Goal: Task Accomplishment & Management: Complete application form

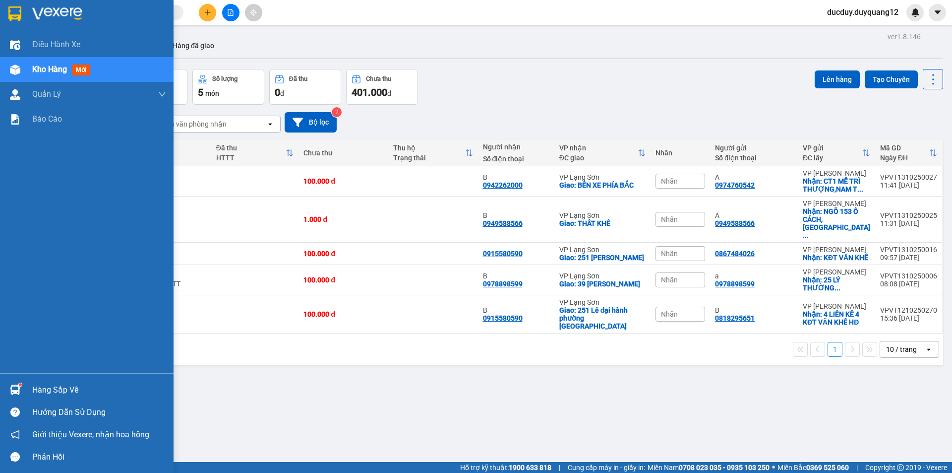
click at [45, 385] on div "Hàng sắp về" at bounding box center [99, 389] width 134 height 15
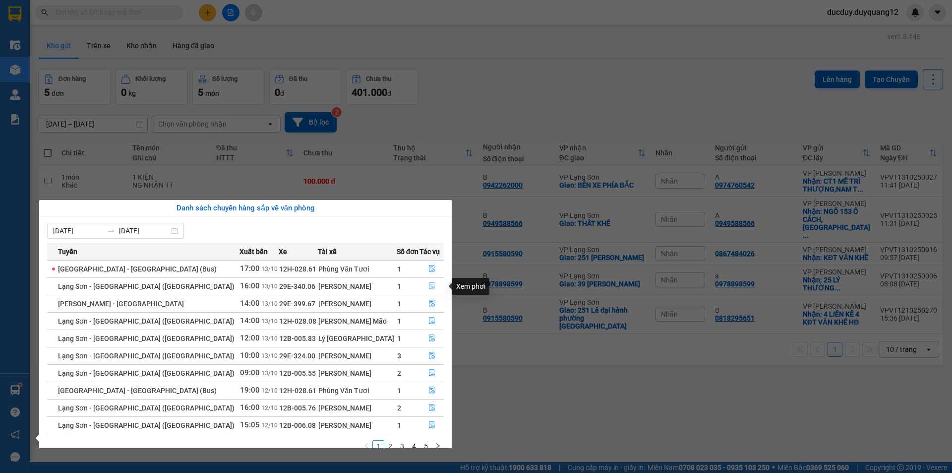
click at [429, 284] on icon "file-done" at bounding box center [432, 286] width 6 height 7
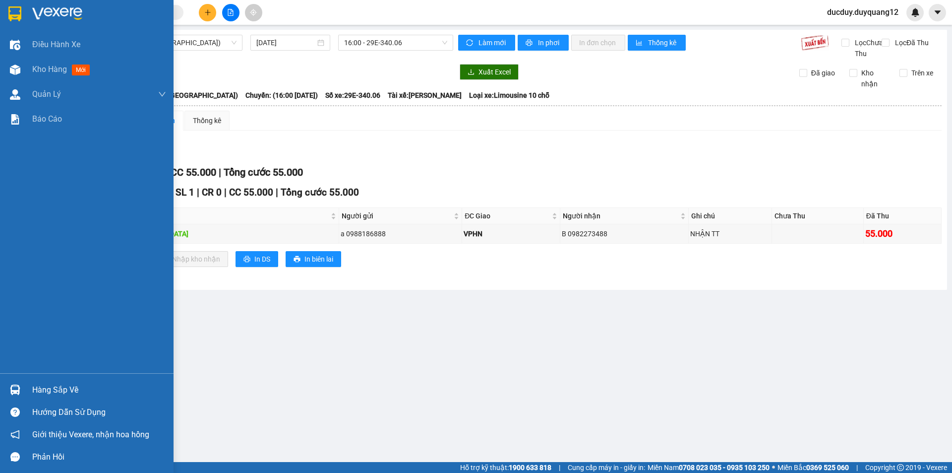
click at [52, 386] on div "Hàng sắp về" at bounding box center [99, 389] width 134 height 15
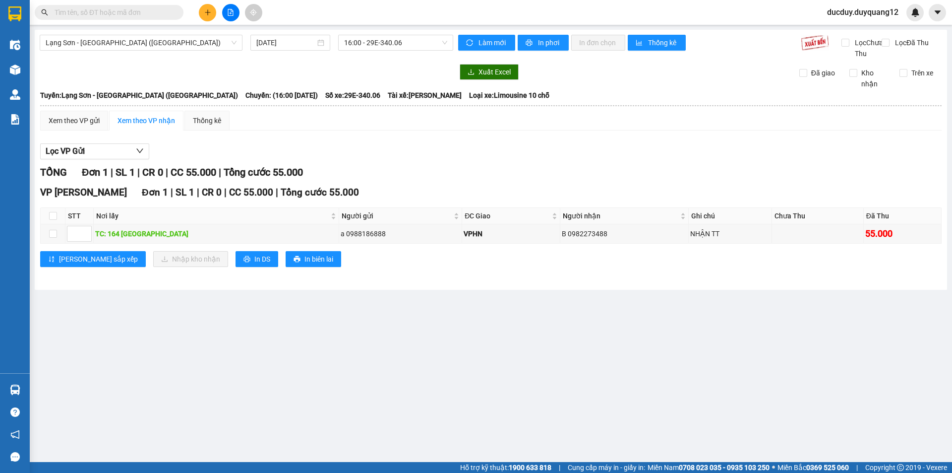
click at [497, 168] on section "Kết quả tìm kiếm ( 0 ) Bộ lọc No Data ducduy.duyquang12 Điều hành xe Kho hàng m…" at bounding box center [476, 236] width 952 height 473
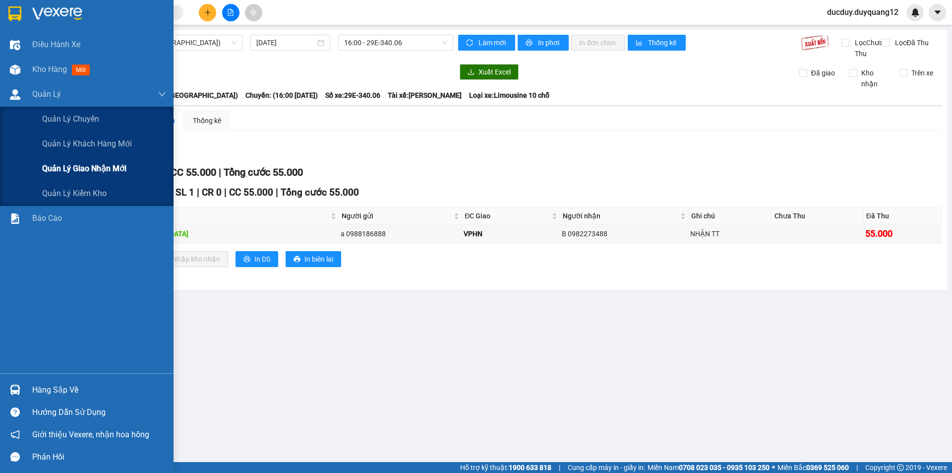
click at [97, 167] on span "Quản lý giao nhận mới" at bounding box center [84, 168] width 84 height 12
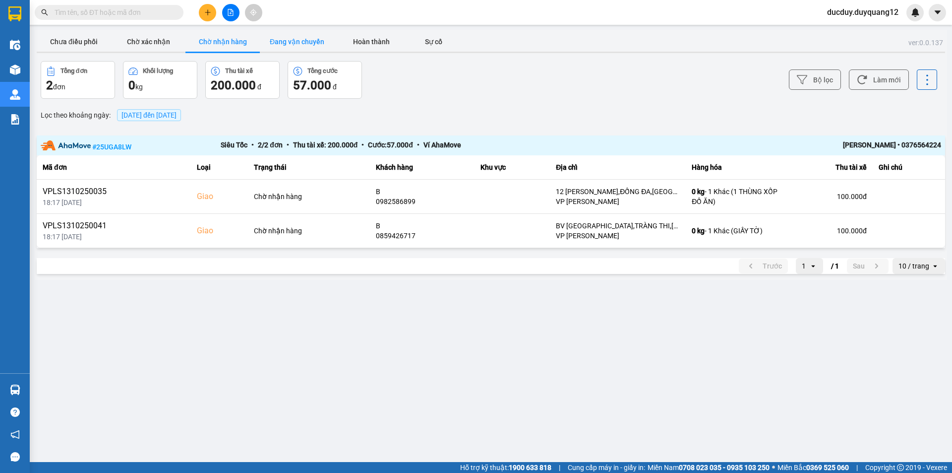
click at [287, 38] on button "Đang vận chuyển" at bounding box center [297, 42] width 74 height 20
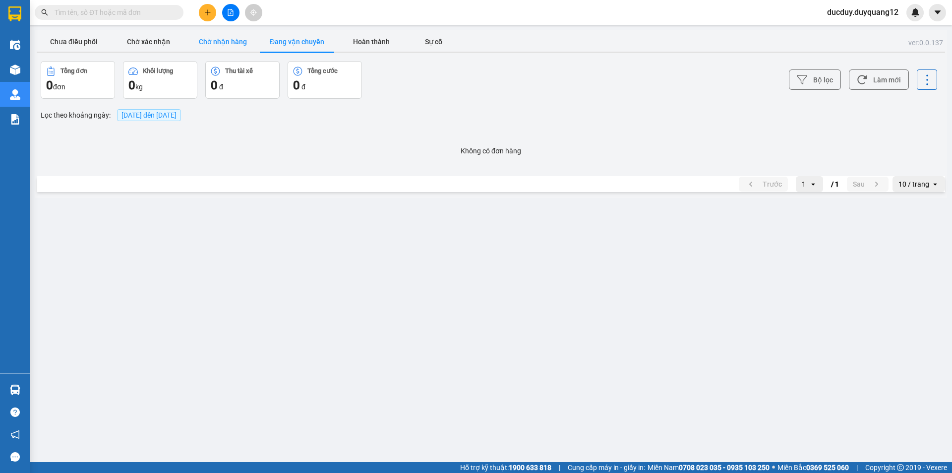
click at [203, 44] on button "Chờ nhận hàng" at bounding box center [223, 42] width 74 height 20
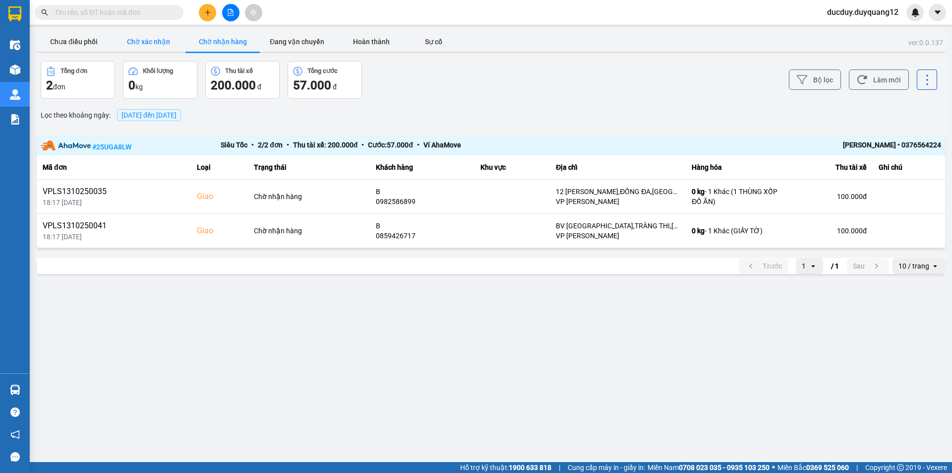
click at [146, 39] on button "Chờ xác nhận" at bounding box center [148, 42] width 74 height 20
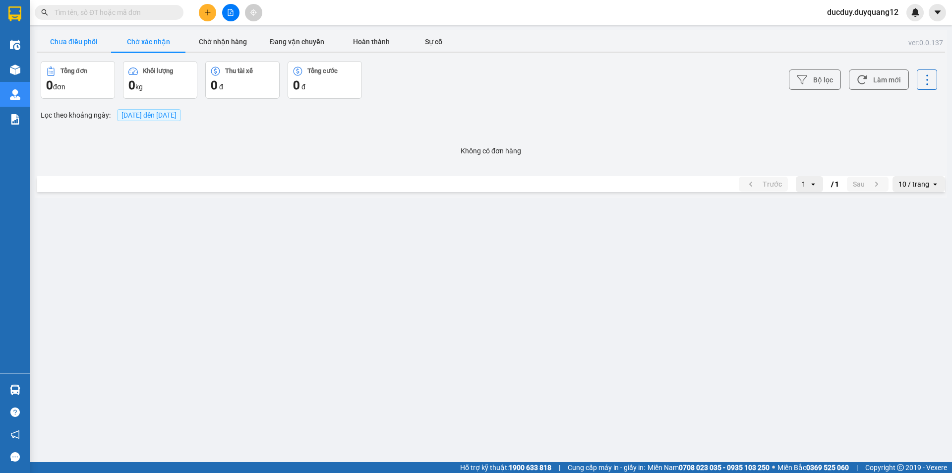
click at [69, 40] on button "Chưa điều phối" at bounding box center [74, 42] width 74 height 20
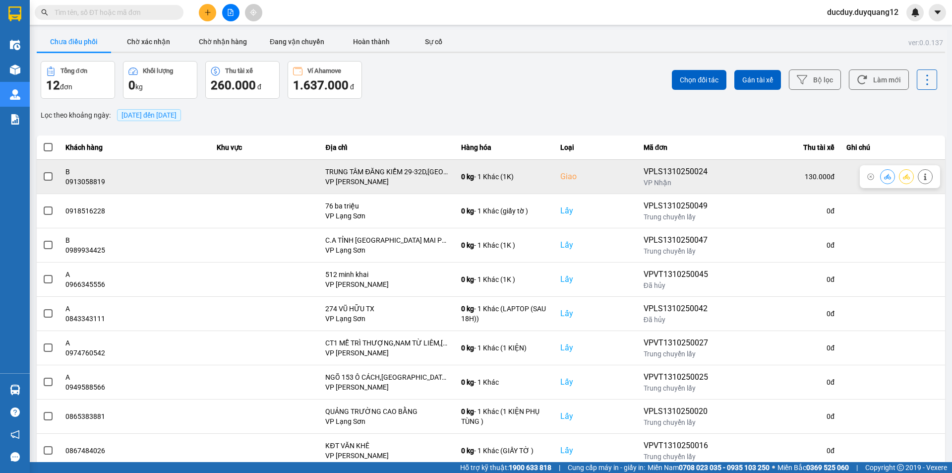
click at [43, 173] on label at bounding box center [48, 176] width 11 height 11
click at [43, 171] on input "checkbox" at bounding box center [43, 171] width 0 height 0
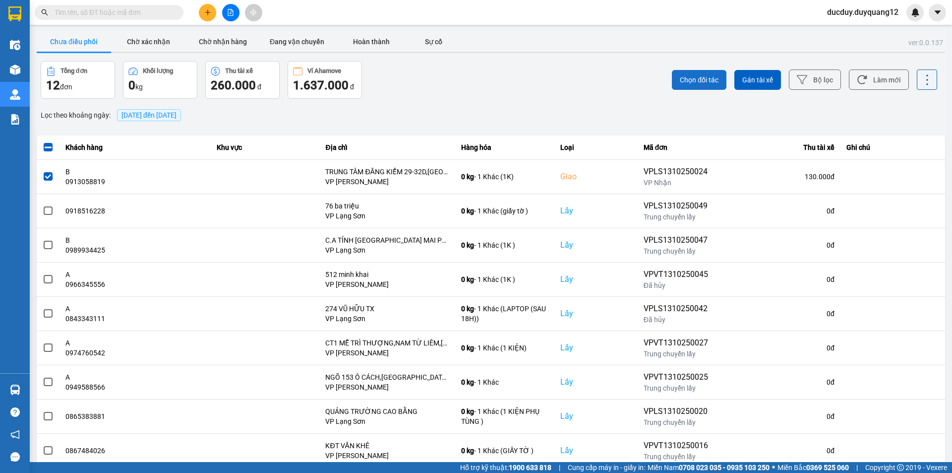
click at [692, 81] on span "Chọn đối tác" at bounding box center [699, 80] width 39 height 10
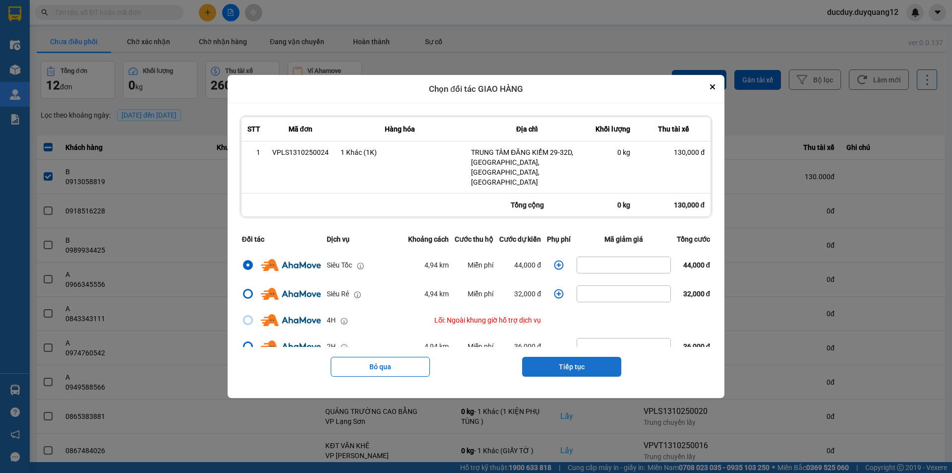
click at [565, 357] on button "Tiếp tục" at bounding box center [571, 367] width 99 height 20
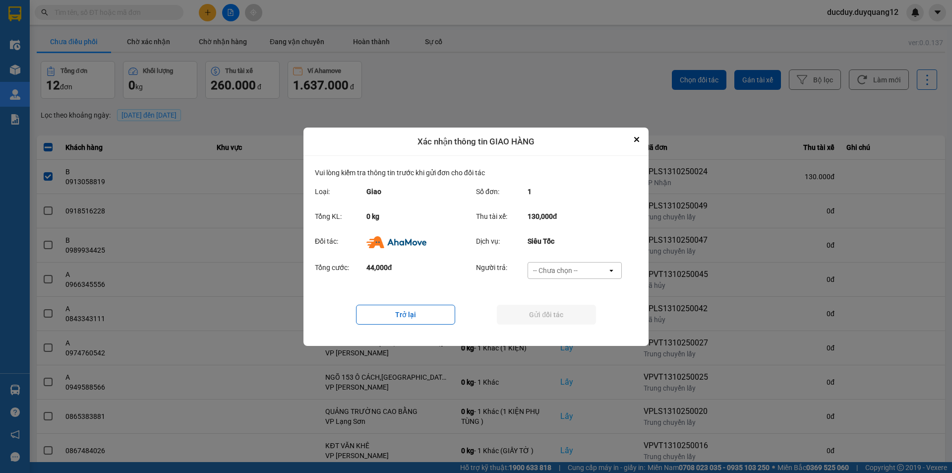
click at [581, 266] on div "-- Chưa chọn --" at bounding box center [567, 270] width 79 height 16
click at [567, 325] on span "Ví Ahamove" at bounding box center [555, 327] width 40 height 10
click at [568, 316] on button "Gửi đối tác" at bounding box center [546, 315] width 99 height 20
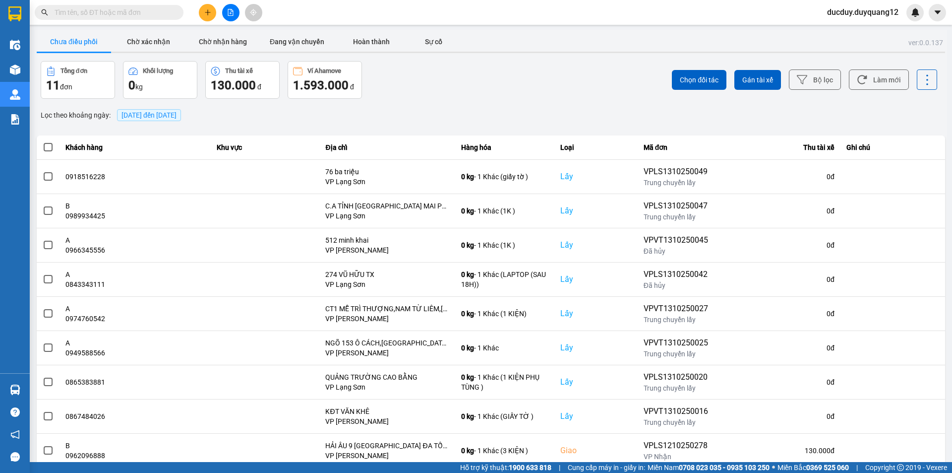
drag, startPoint x: 233, startPoint y: 48, endPoint x: 234, endPoint y: 62, distance: 13.9
click at [234, 48] on button "Chờ nhận hàng" at bounding box center [223, 42] width 74 height 20
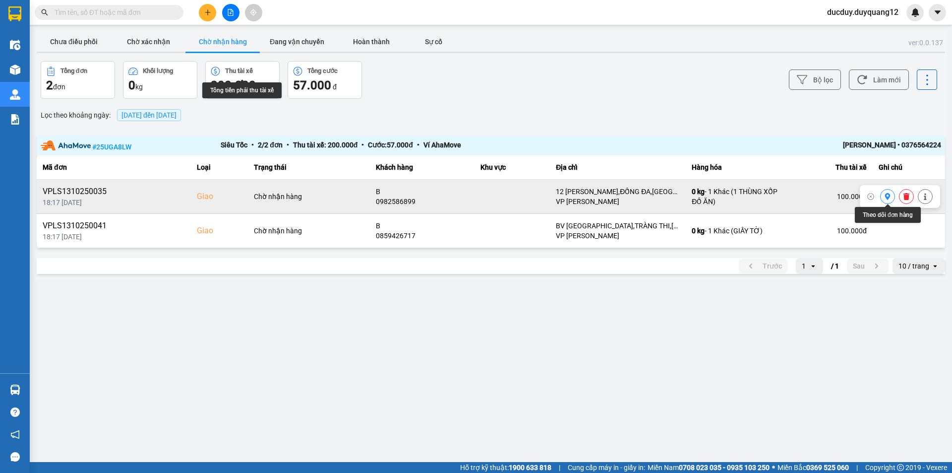
click at [888, 197] on icon at bounding box center [888, 196] width 5 height 7
click at [227, 44] on button "Chờ nhận hàng" at bounding box center [223, 42] width 74 height 20
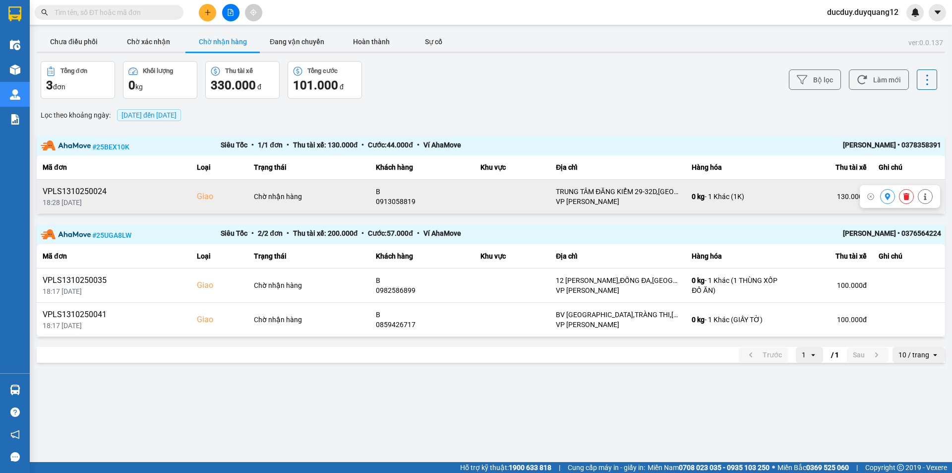
click at [886, 197] on icon at bounding box center [888, 196] width 5 height 7
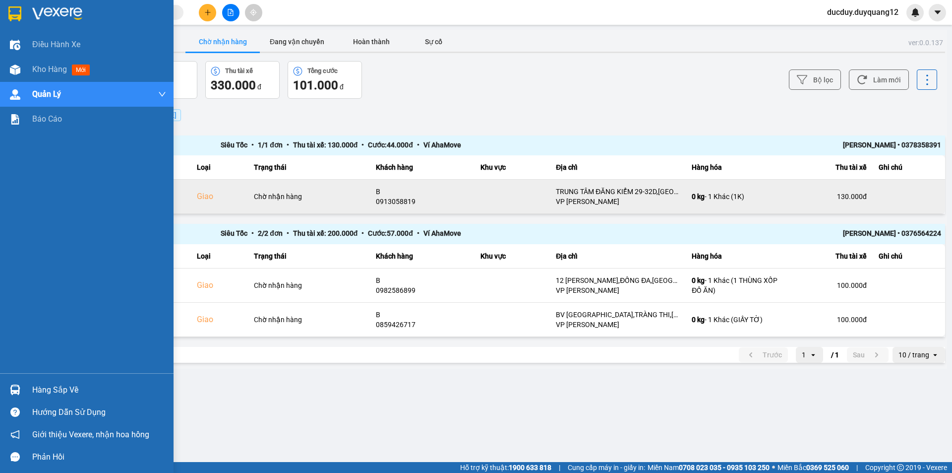
click at [63, 390] on div "Hàng sắp về" at bounding box center [99, 389] width 134 height 15
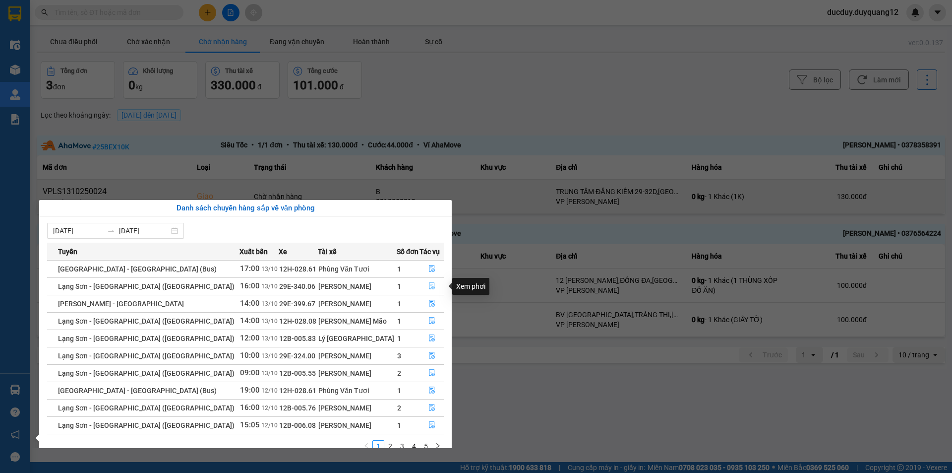
click at [423, 283] on button "button" at bounding box center [431, 286] width 23 height 16
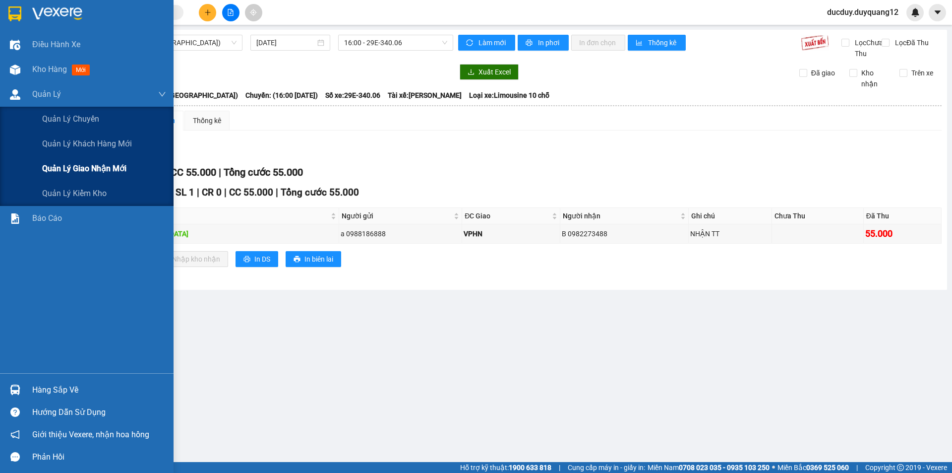
click at [73, 160] on div "Quản lý giao nhận mới" at bounding box center [104, 168] width 124 height 25
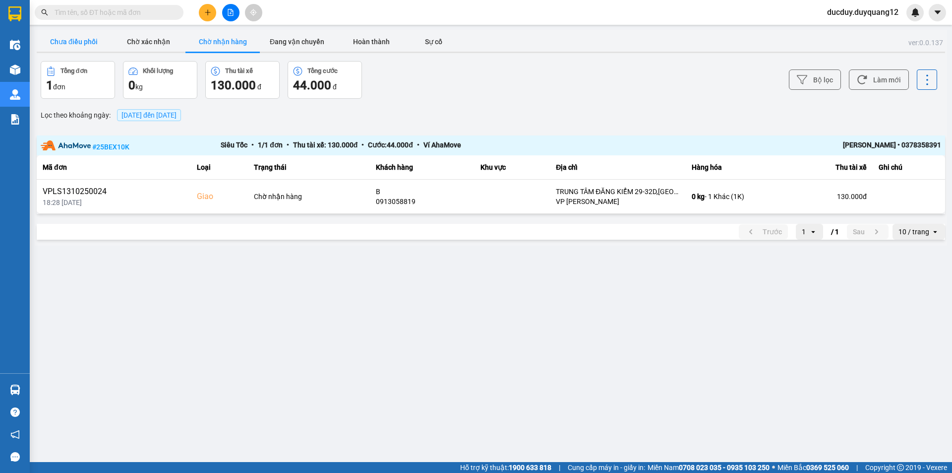
click at [94, 43] on button "Chưa điều phối" at bounding box center [74, 42] width 74 height 20
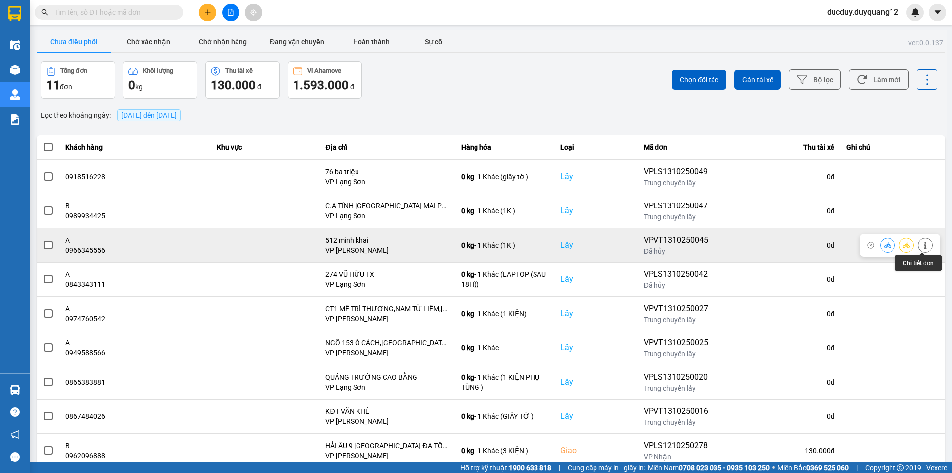
click at [922, 242] on icon at bounding box center [925, 245] width 7 height 7
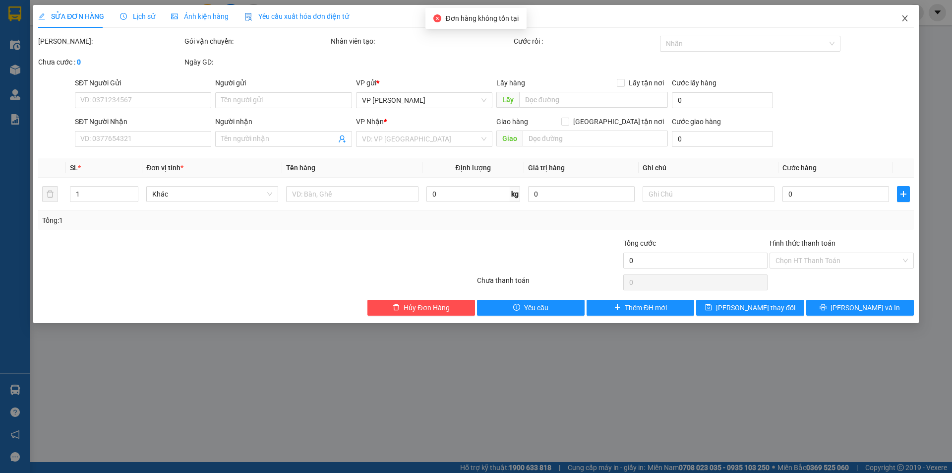
click at [904, 18] on icon "close" at bounding box center [905, 18] width 8 height 8
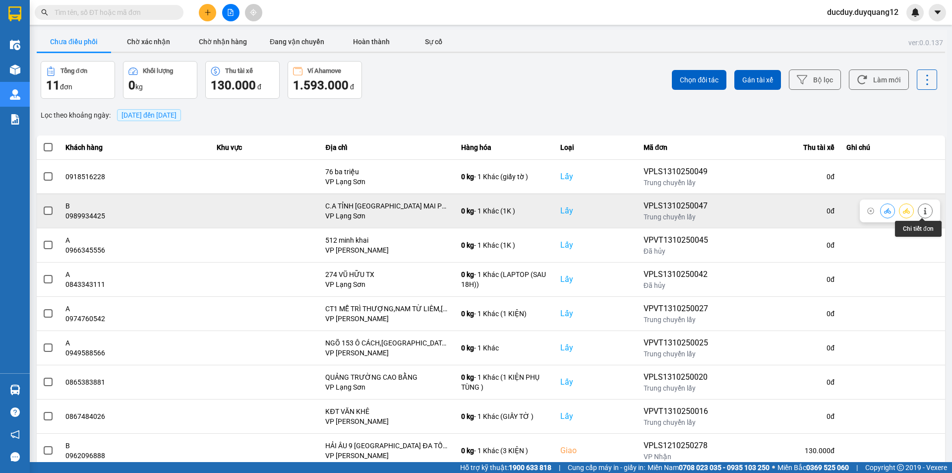
click at [921, 206] on button at bounding box center [926, 210] width 14 height 17
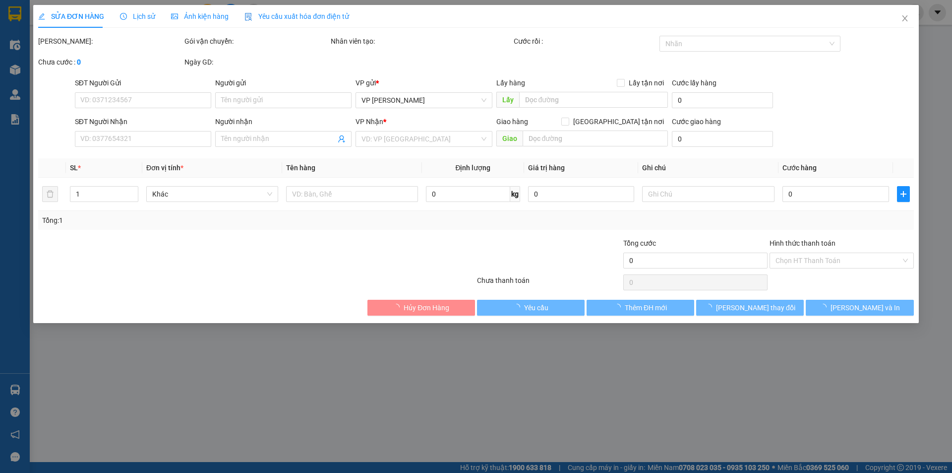
type input "0989934425"
type input "B"
checkbox input "true"
type input "C.A TỈNH [GEOGRAPHIC_DATA] MAI PHA"
type input "0943582989"
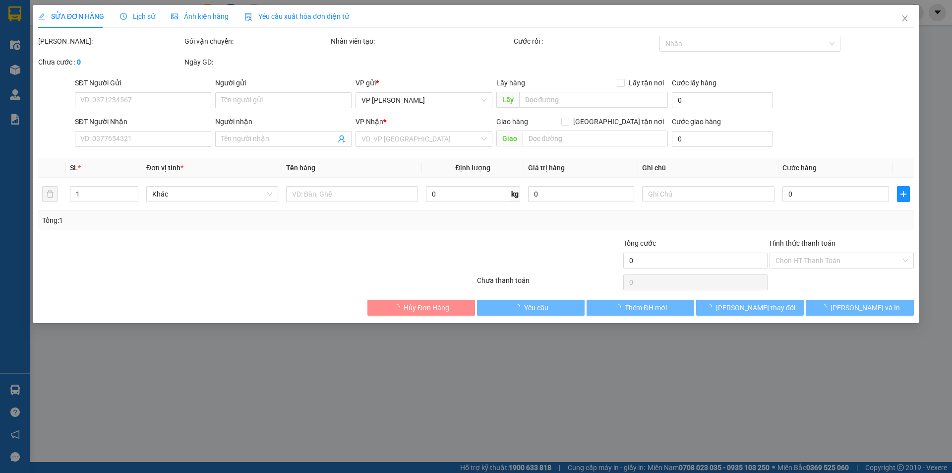
type input "B"
checkbox input "true"
type input "297 [PERSON_NAME]"
type input "100.000"
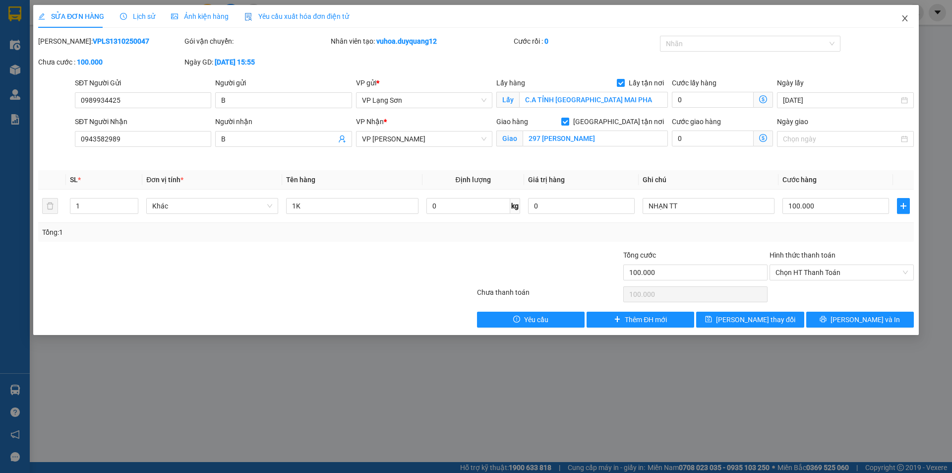
click at [907, 19] on icon "close" at bounding box center [905, 18] width 8 height 8
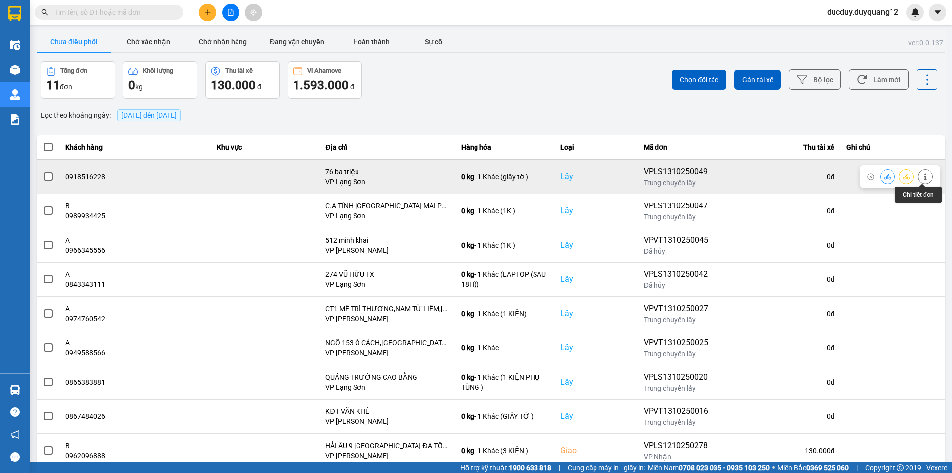
click at [926, 173] on button at bounding box center [926, 176] width 14 height 17
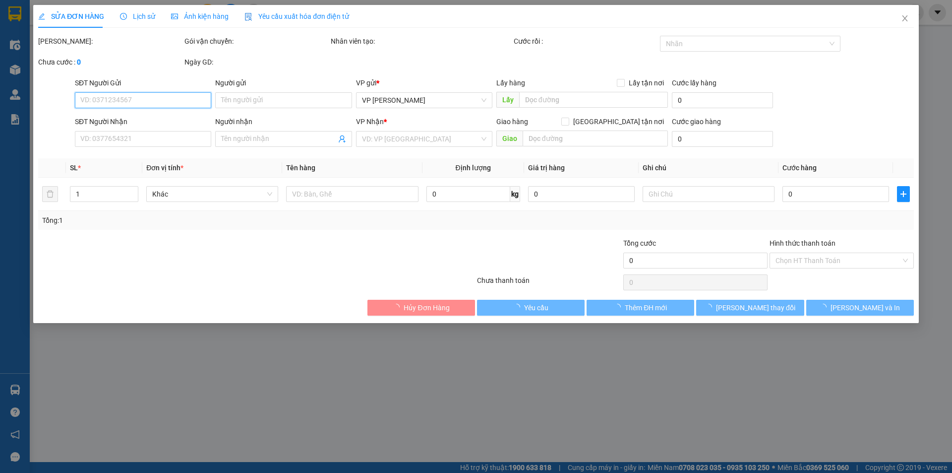
type input "0918516228"
checkbox input "true"
type input "76 ba triệu"
type input "0984243277"
checkbox input "true"
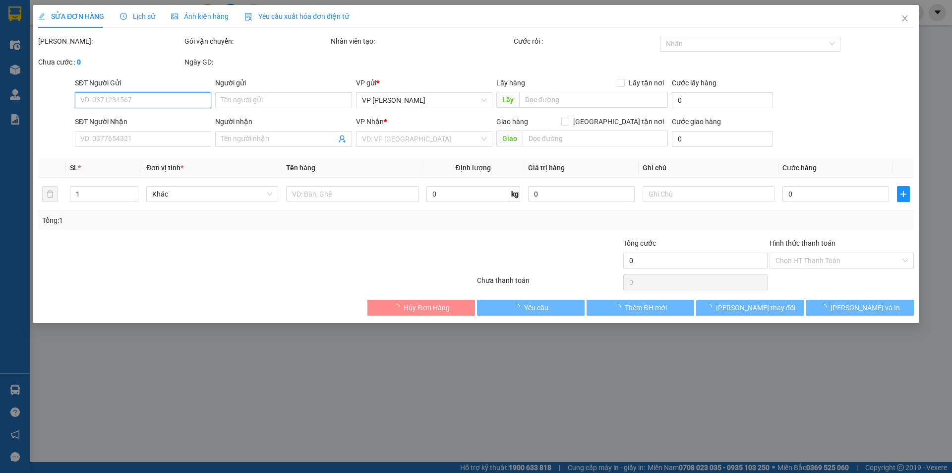
type input "45 tình [PERSON_NAME] biên"
type input "100.000"
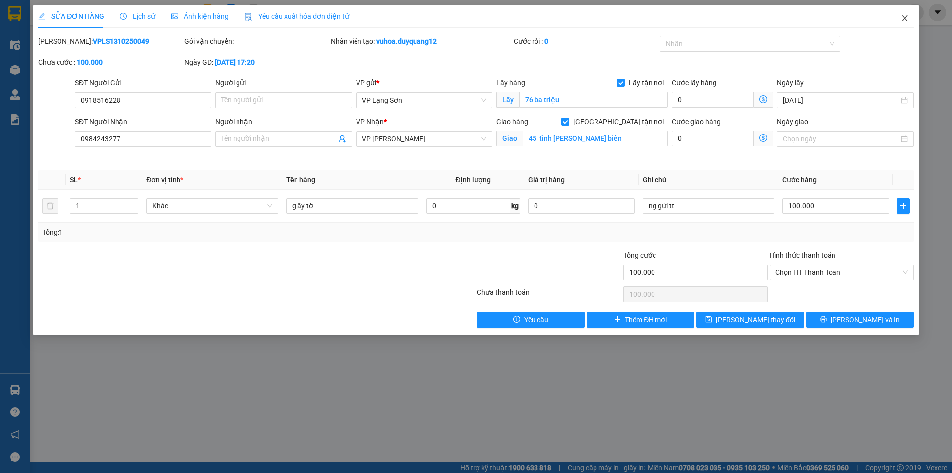
click at [905, 13] on span "Close" at bounding box center [905, 19] width 28 height 28
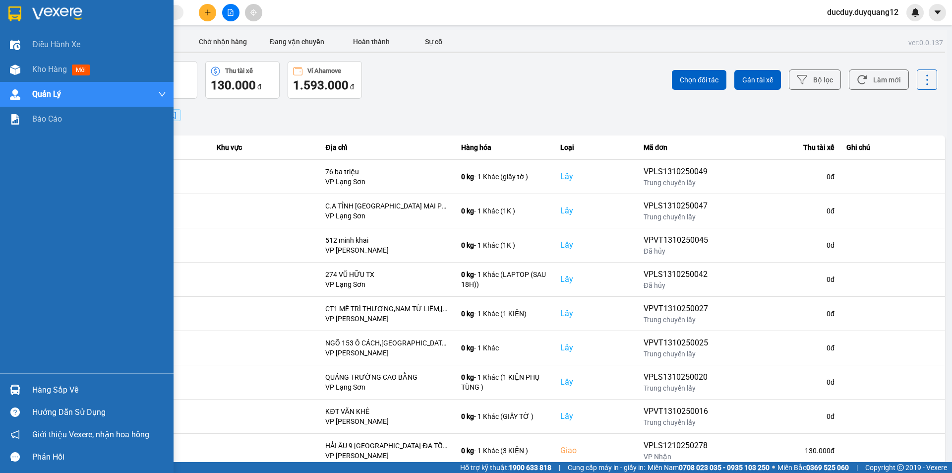
click at [37, 384] on div "Hàng sắp về" at bounding box center [99, 389] width 134 height 15
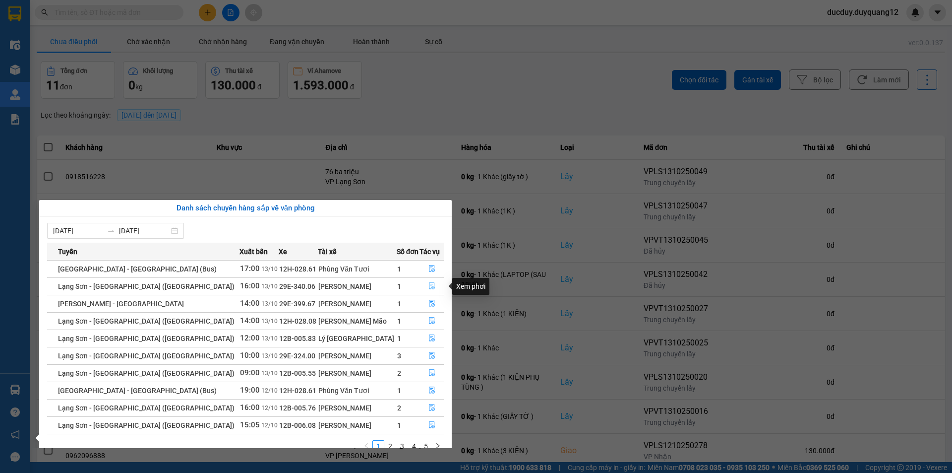
click at [430, 284] on icon "file-done" at bounding box center [432, 285] width 7 height 7
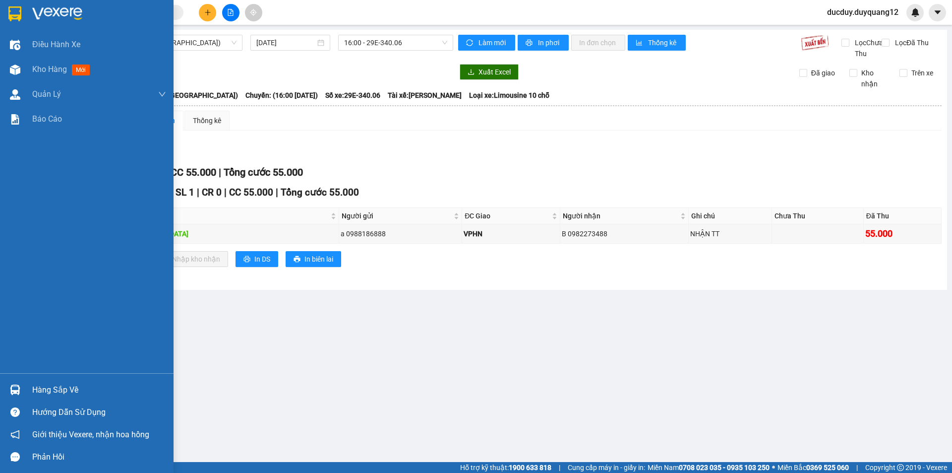
click at [58, 380] on div "Hàng sắp về" at bounding box center [87, 390] width 174 height 22
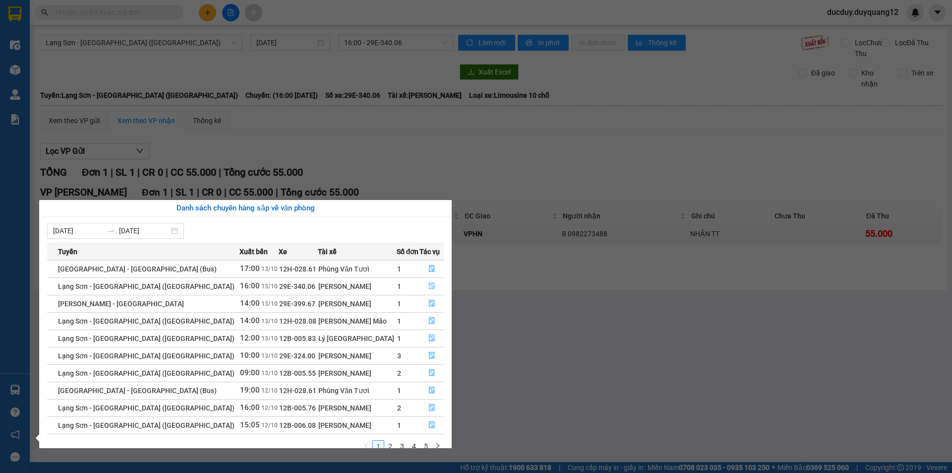
click at [430, 283] on icon "file-done" at bounding box center [432, 286] width 6 height 7
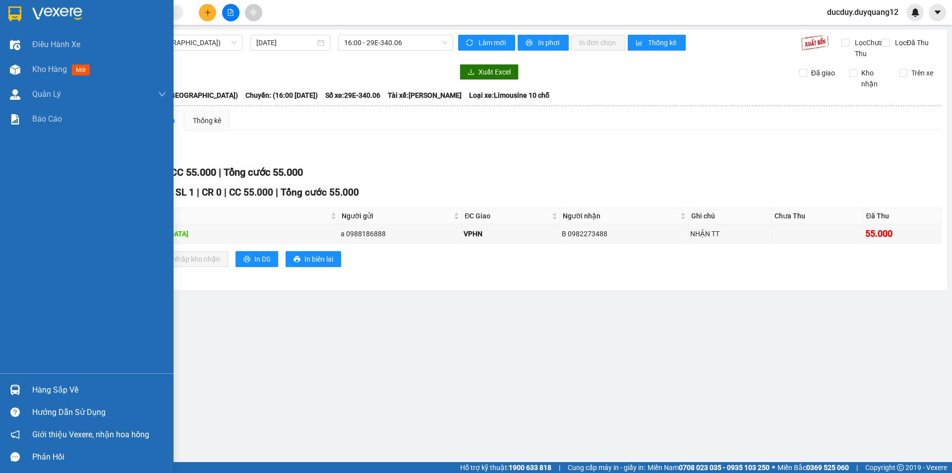
click at [63, 391] on div "Hàng sắp về" at bounding box center [99, 389] width 134 height 15
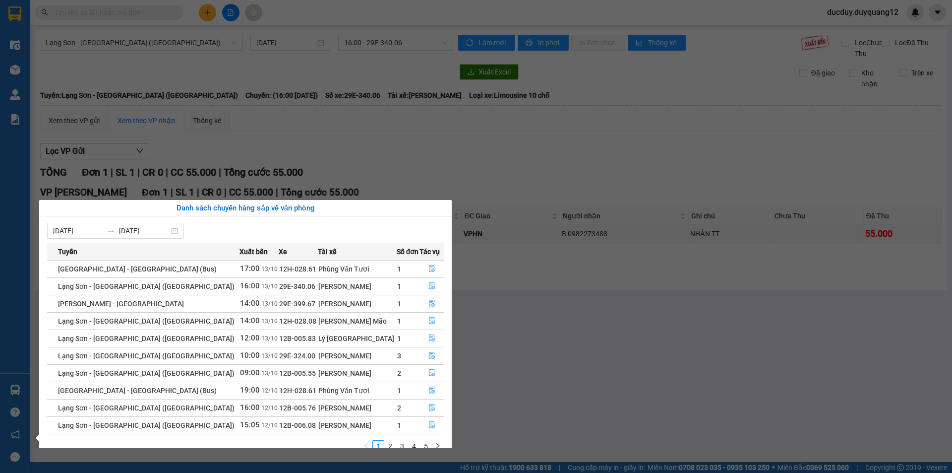
click at [417, 178] on section "Kết quả tìm kiếm ( 0 ) Bộ lọc No Data ducduy.duyquang12 Điều hành xe Kho hàng m…" at bounding box center [476, 236] width 952 height 473
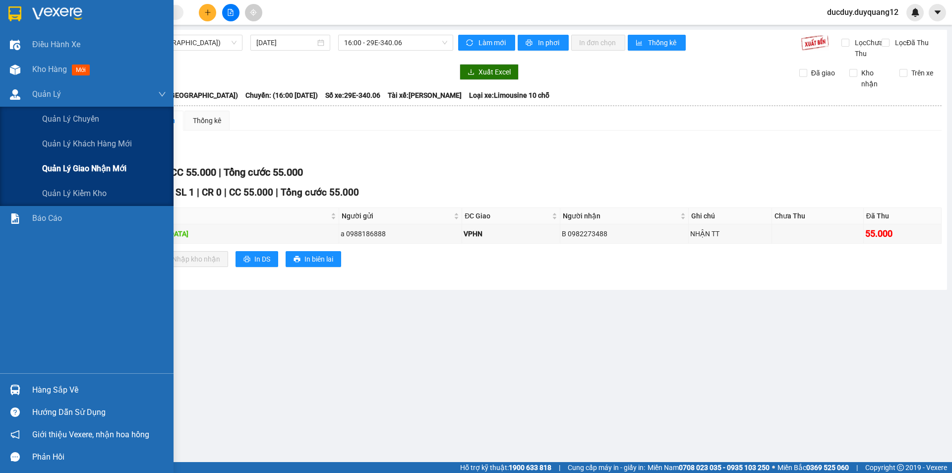
click at [84, 164] on span "Quản lý giao nhận mới" at bounding box center [84, 168] width 84 height 12
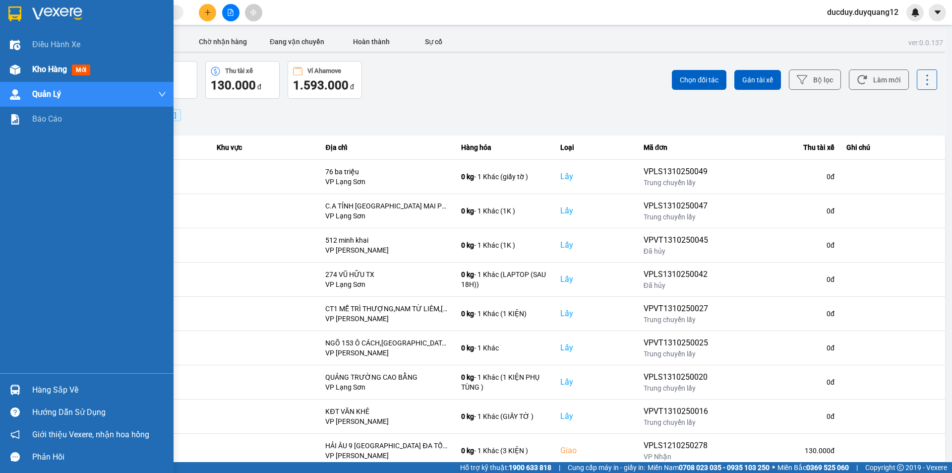
click at [54, 70] on span "Kho hàng" at bounding box center [49, 68] width 35 height 9
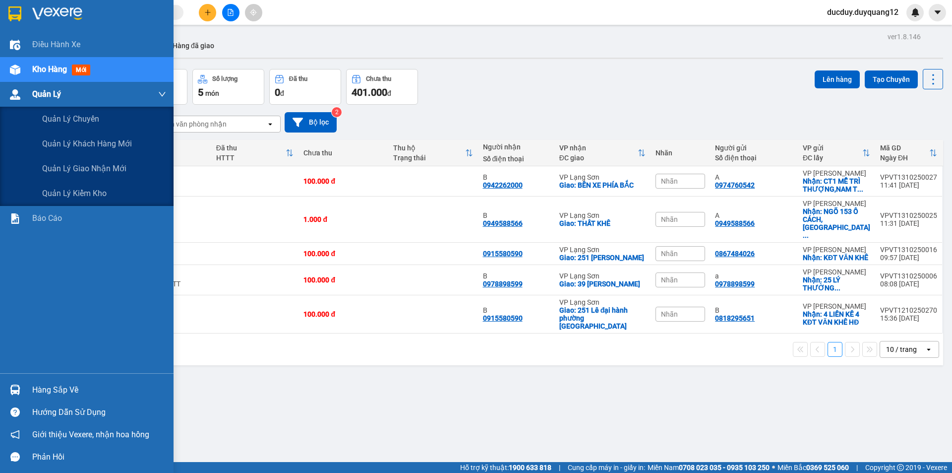
drag, startPoint x: 74, startPoint y: 165, endPoint x: 140, endPoint y: 99, distance: 93.0
click at [76, 164] on span "Quản lý giao nhận mới" at bounding box center [84, 168] width 84 height 12
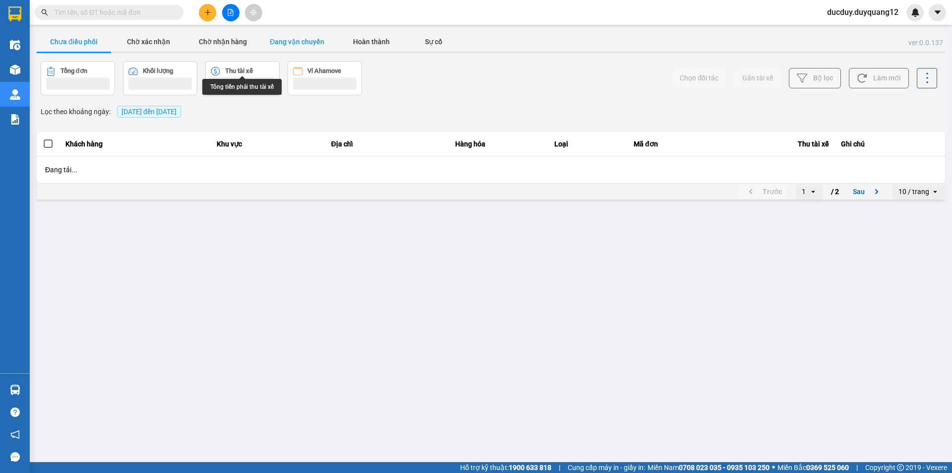
click at [285, 38] on button "Đang vận chuyển" at bounding box center [297, 42] width 74 height 20
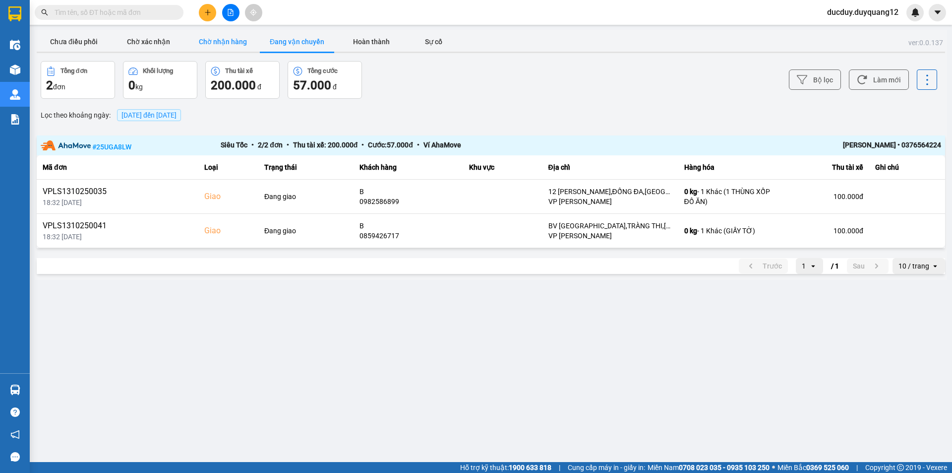
click at [231, 43] on button "Chờ nhận hàng" at bounding box center [223, 42] width 74 height 20
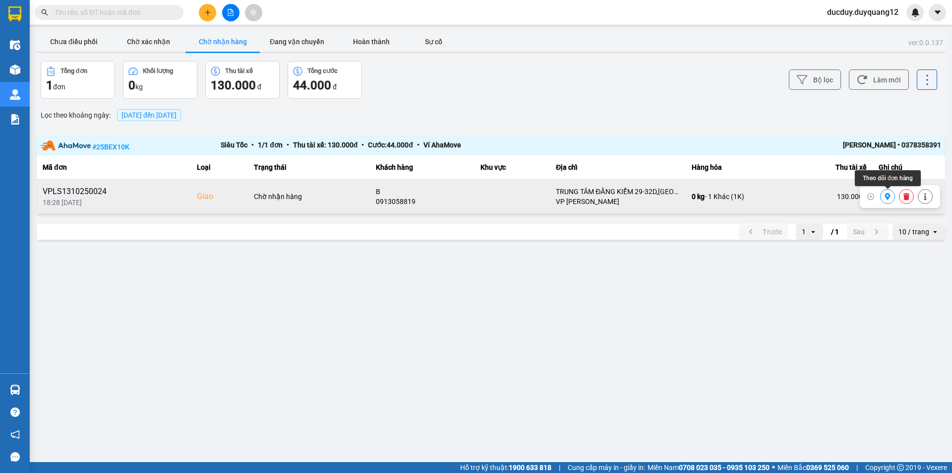
click at [887, 199] on icon at bounding box center [888, 196] width 7 height 7
click at [230, 44] on button "Chờ nhận hàng" at bounding box center [223, 42] width 74 height 20
click at [888, 196] on icon at bounding box center [888, 196] width 7 height 7
click at [887, 197] on icon at bounding box center [888, 196] width 5 height 7
click at [53, 36] on button "Chưa điều phối" at bounding box center [74, 42] width 74 height 20
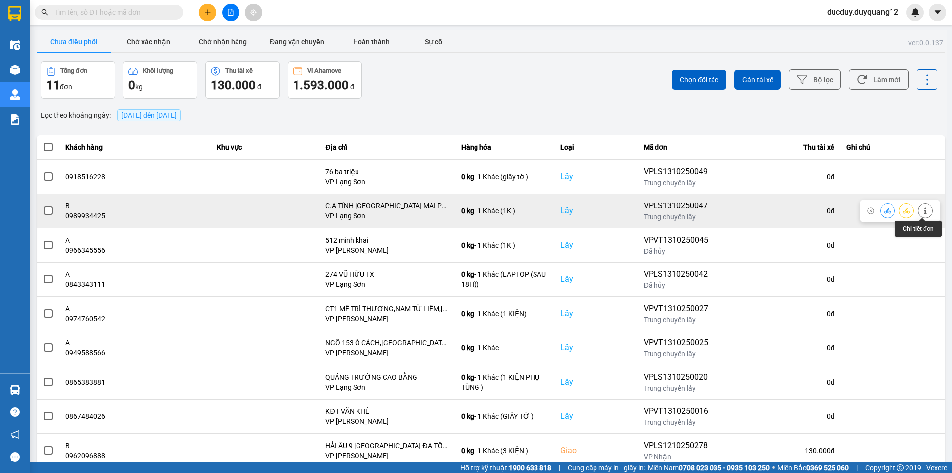
click at [922, 210] on icon at bounding box center [925, 210] width 7 height 7
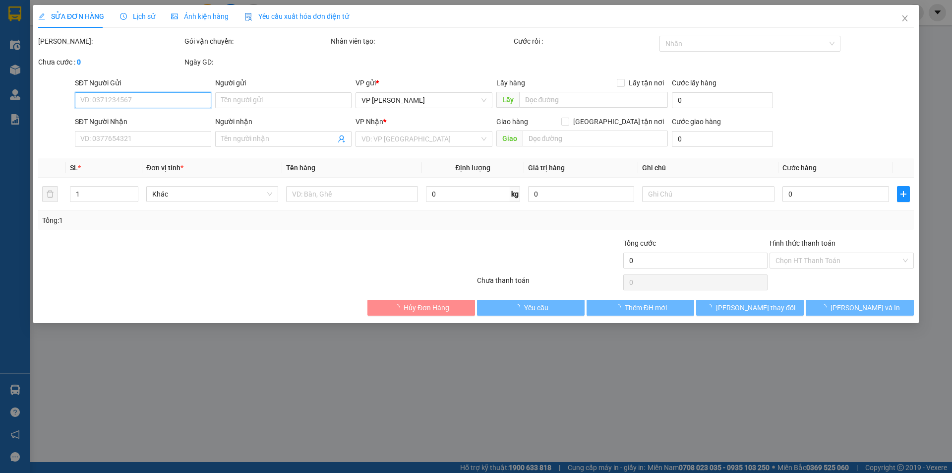
type input "0989934425"
type input "B"
checkbox input "true"
type input "C.A TỈNH [GEOGRAPHIC_DATA] MAI PHA"
type input "0943582989"
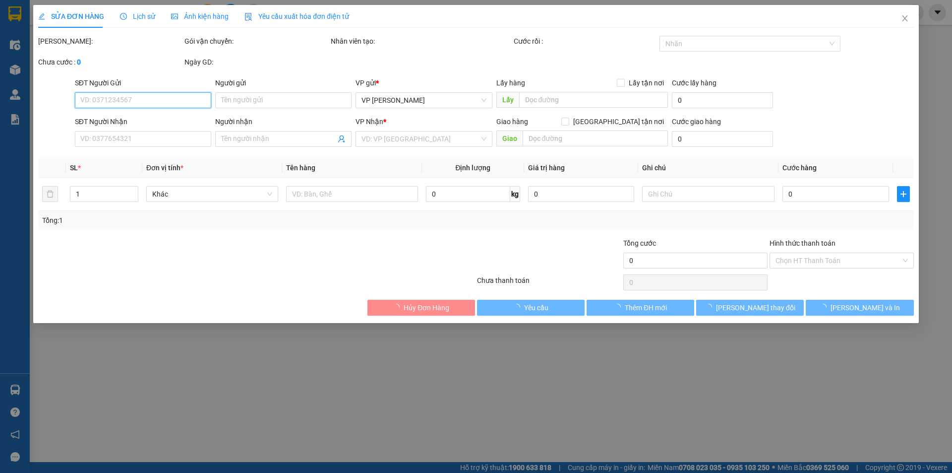
type input "B"
checkbox input "true"
type input "297 [PERSON_NAME]"
type input "100.000"
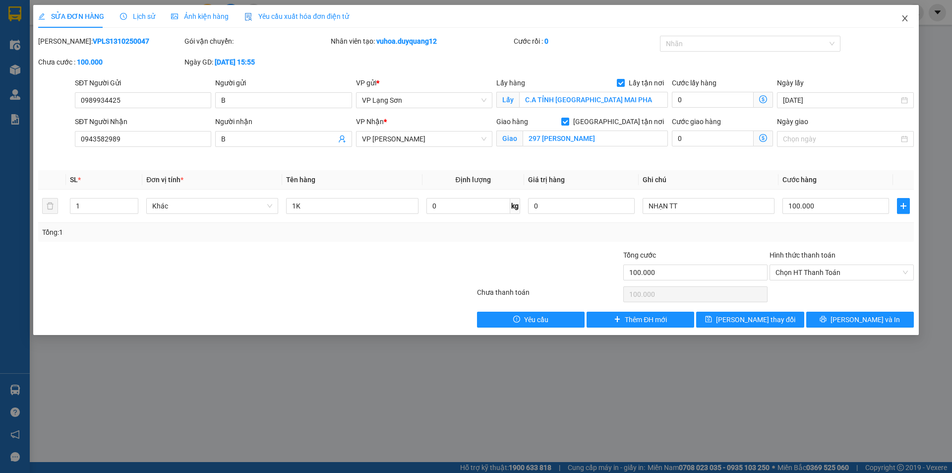
click at [907, 18] on icon "close" at bounding box center [905, 18] width 8 height 8
